Goal: Navigation & Orientation: Find specific page/section

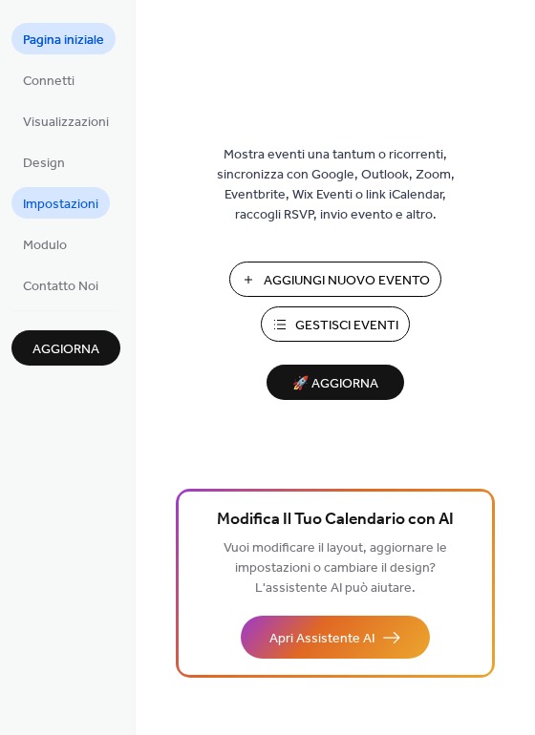
click at [46, 201] on span "Impostazioni" at bounding box center [60, 205] width 75 height 20
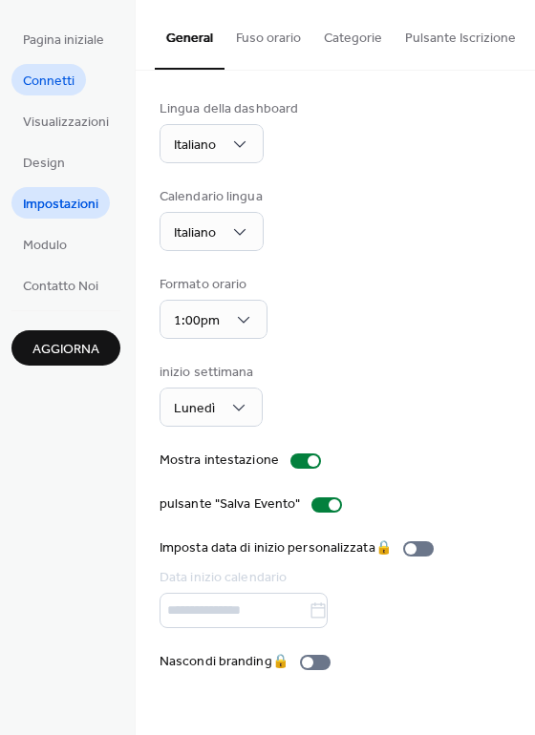
click at [44, 82] on span "Connetti" at bounding box center [49, 82] width 52 height 20
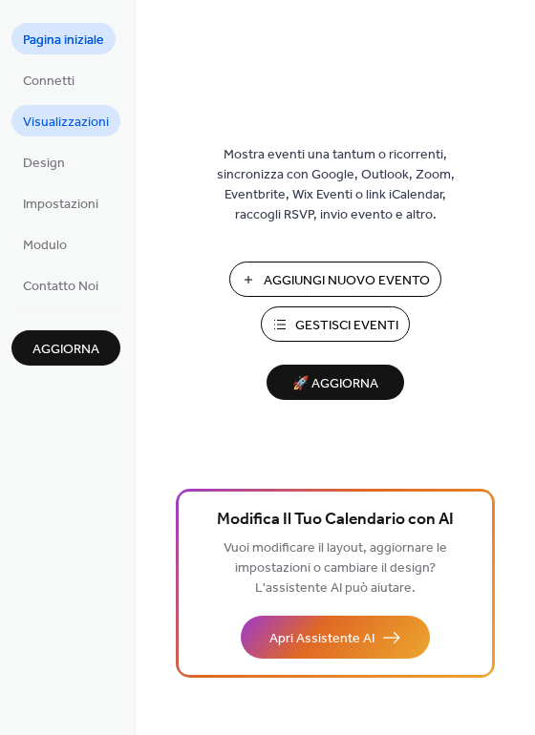
click at [52, 113] on span "Visualizzazioni" at bounding box center [66, 123] width 86 height 20
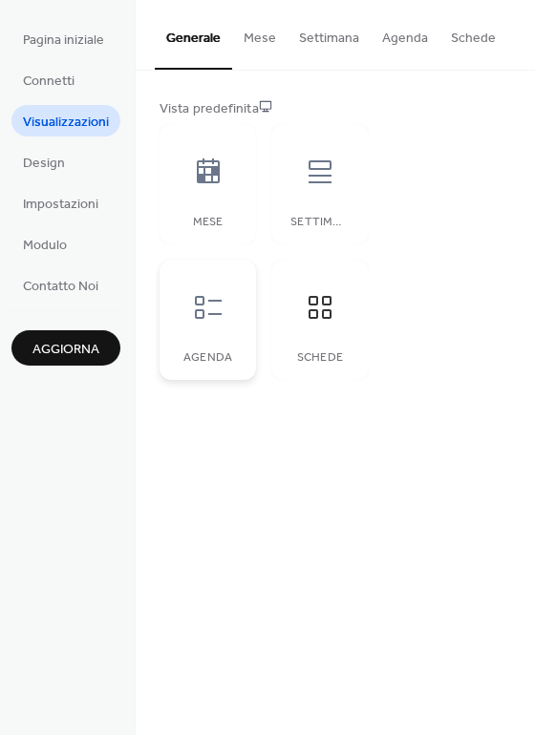
click at [194, 325] on div at bounding box center [208, 307] width 57 height 57
click at [293, 189] on div at bounding box center [319, 171] width 57 height 57
click at [188, 183] on div at bounding box center [208, 171] width 57 height 57
click at [323, 41] on button "Settimana" at bounding box center [328, 34] width 83 height 68
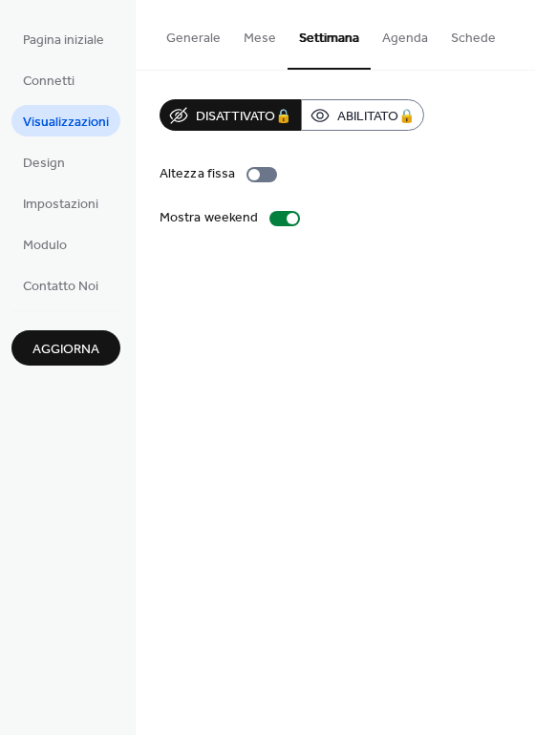
click at [392, 36] on button "Agenda" at bounding box center [405, 34] width 69 height 68
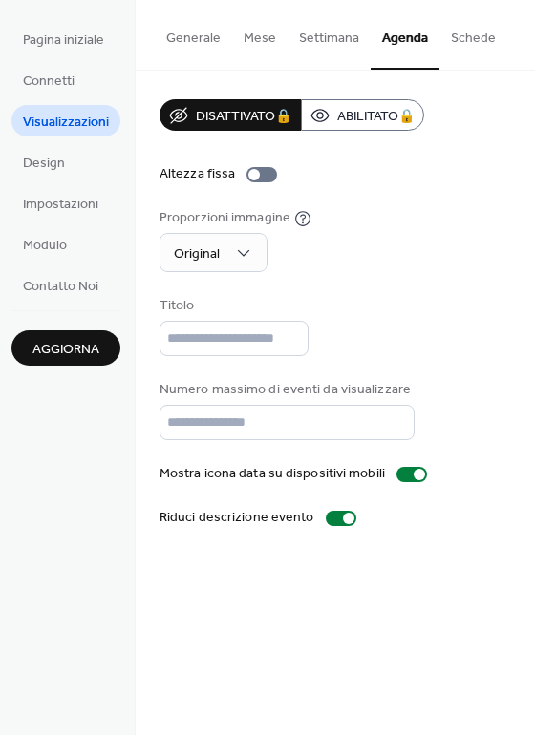
click at [202, 41] on button "Generale" at bounding box center [193, 34] width 77 height 68
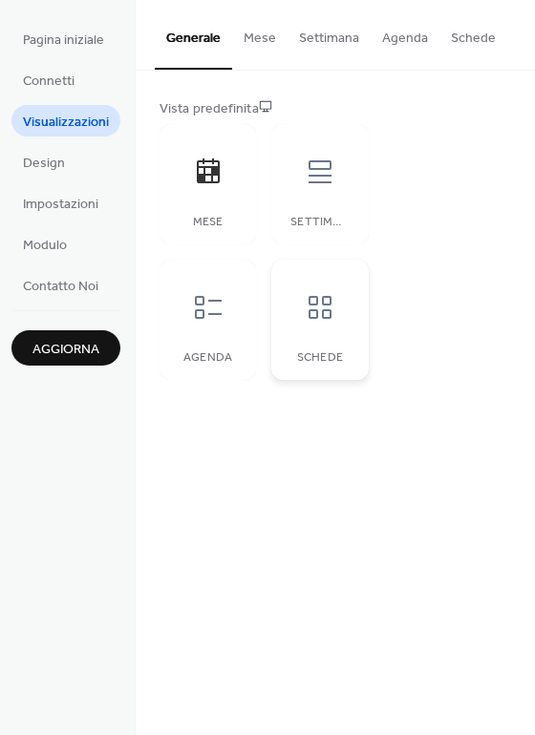
click at [310, 314] on icon at bounding box center [320, 307] width 31 height 31
click at [460, 39] on button "Schede" at bounding box center [473, 34] width 68 height 68
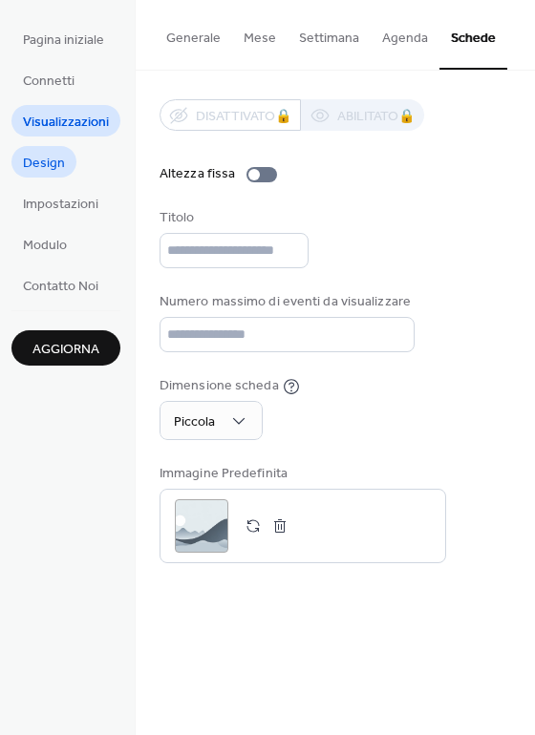
click at [42, 160] on span "Design" at bounding box center [44, 164] width 42 height 20
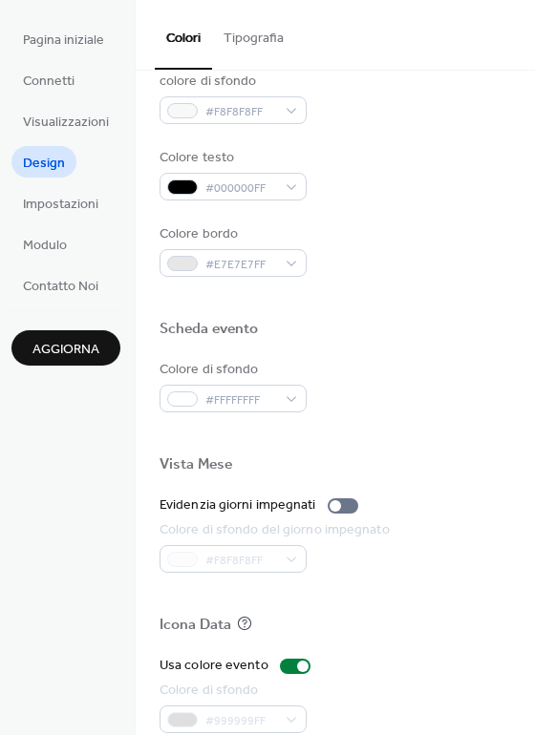
scroll to position [818, 0]
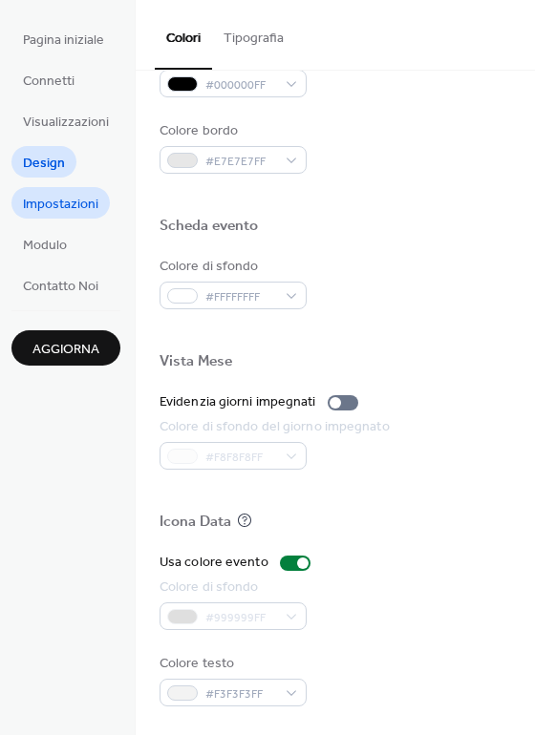
click at [52, 206] on span "Impostazioni" at bounding box center [60, 205] width 75 height 20
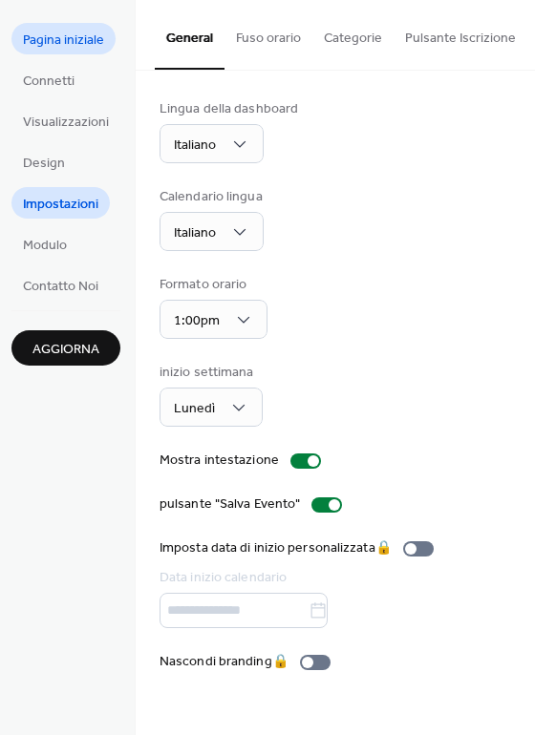
click at [56, 35] on span "Pagina iniziale" at bounding box center [63, 41] width 81 height 20
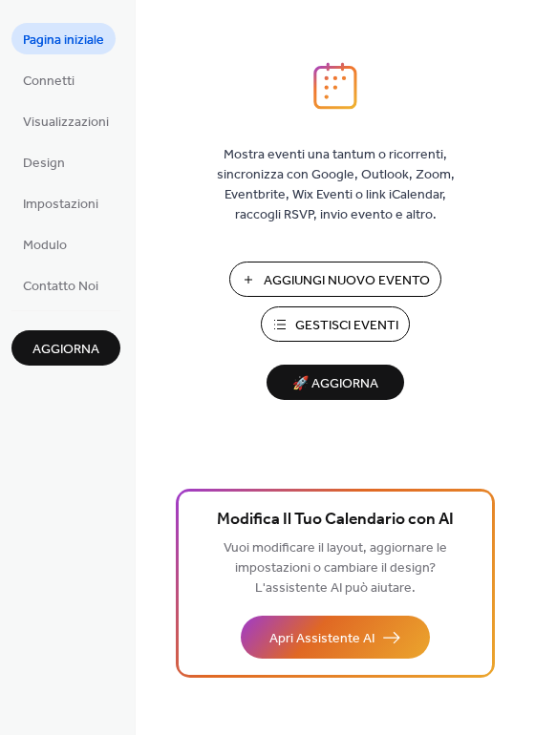
click at [301, 321] on span "Gestisci Eventi" at bounding box center [346, 326] width 103 height 20
